Goal: Find specific page/section: Find specific page/section

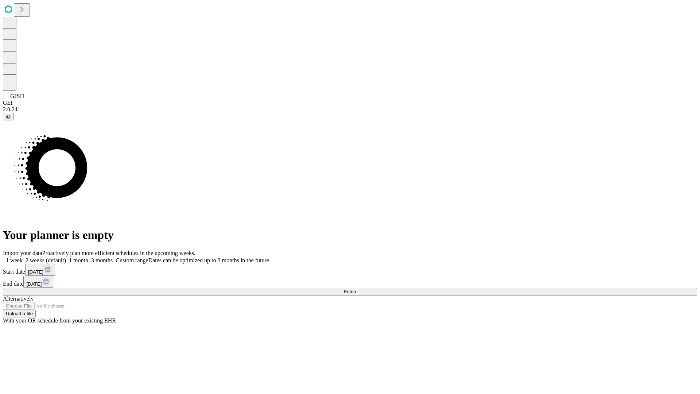
click at [356, 289] on span "Fetch" at bounding box center [350, 291] width 12 height 5
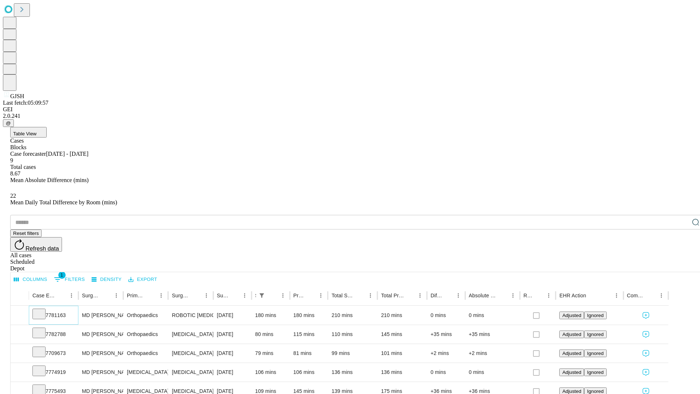
click at [43, 310] on icon at bounding box center [38, 313] width 7 height 7
